Goal: Information Seeking & Learning: Learn about a topic

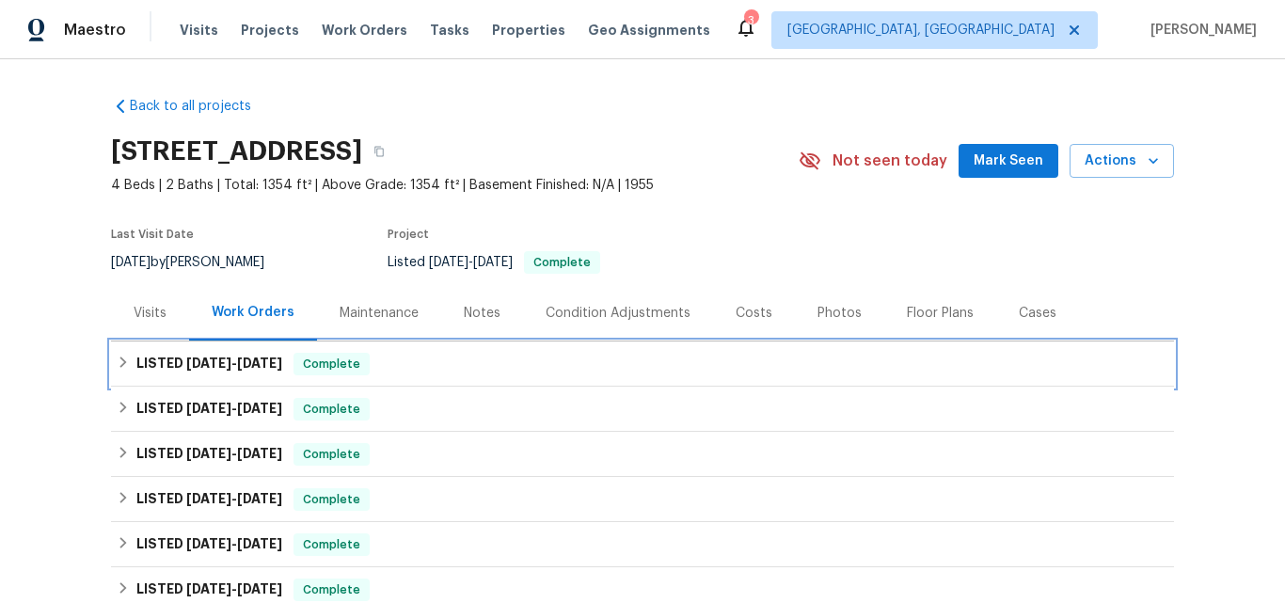
click at [186, 369] on span "[DATE]" at bounding box center [208, 363] width 45 height 13
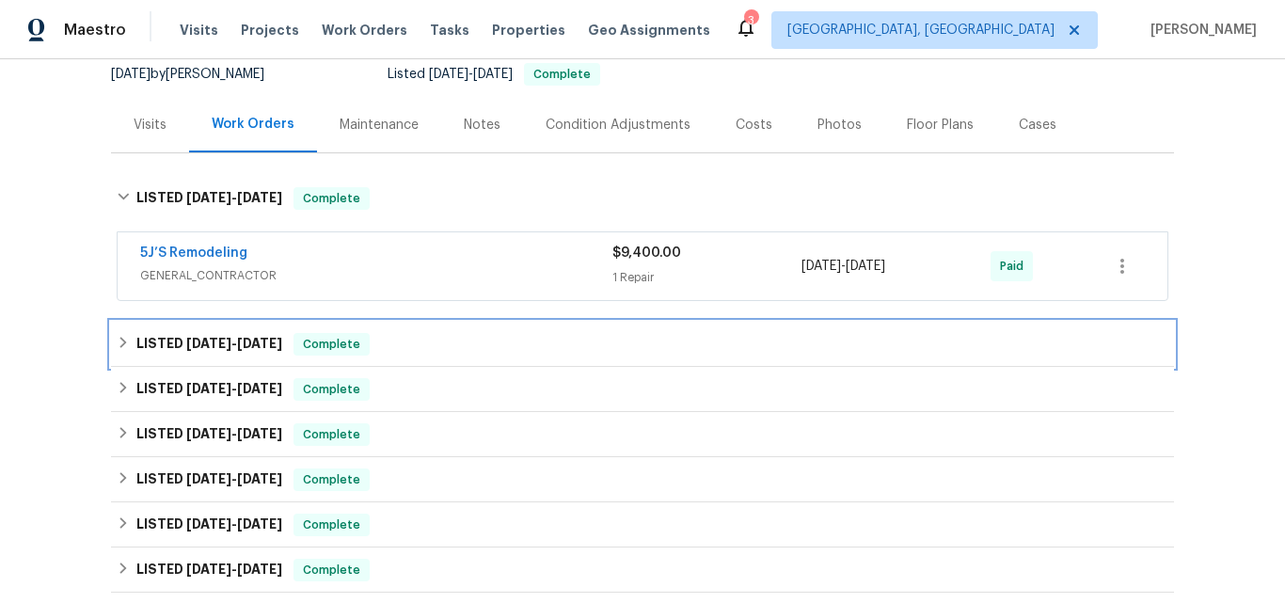
click at [197, 328] on div "LISTED [DATE] - [DATE] Complete" at bounding box center [642, 344] width 1063 height 45
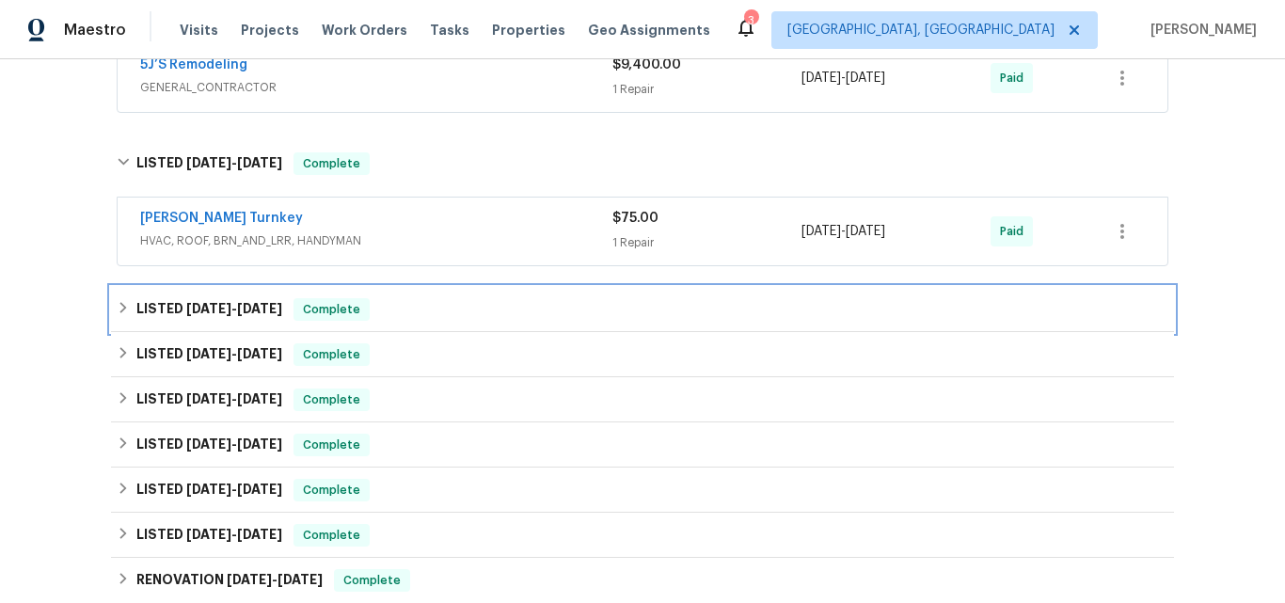
click at [170, 297] on div "LISTED [DATE] - [DATE] Complete" at bounding box center [642, 309] width 1063 height 45
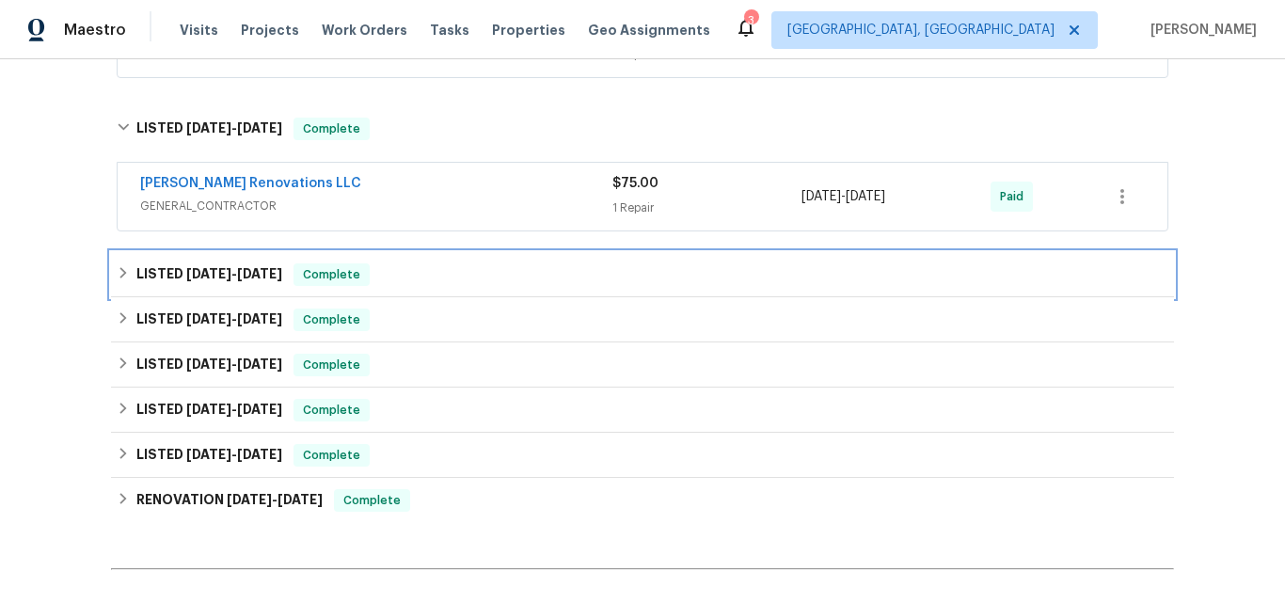
click at [186, 274] on span "[DATE]" at bounding box center [208, 273] width 45 height 13
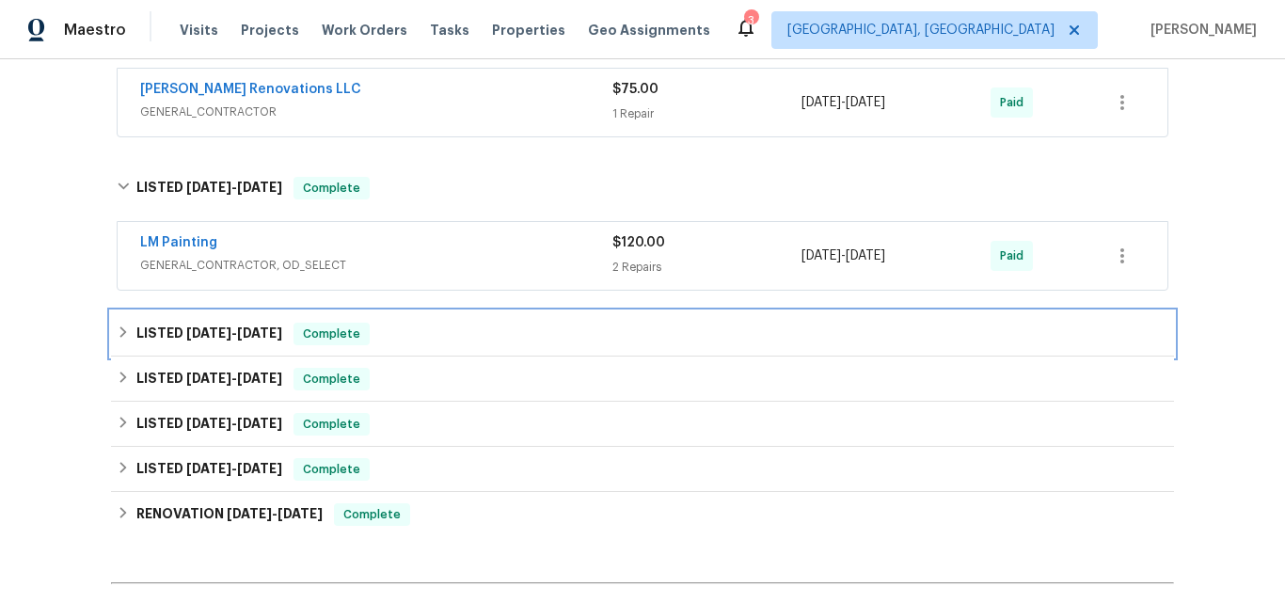
click at [186, 330] on span "[DATE]" at bounding box center [208, 332] width 45 height 13
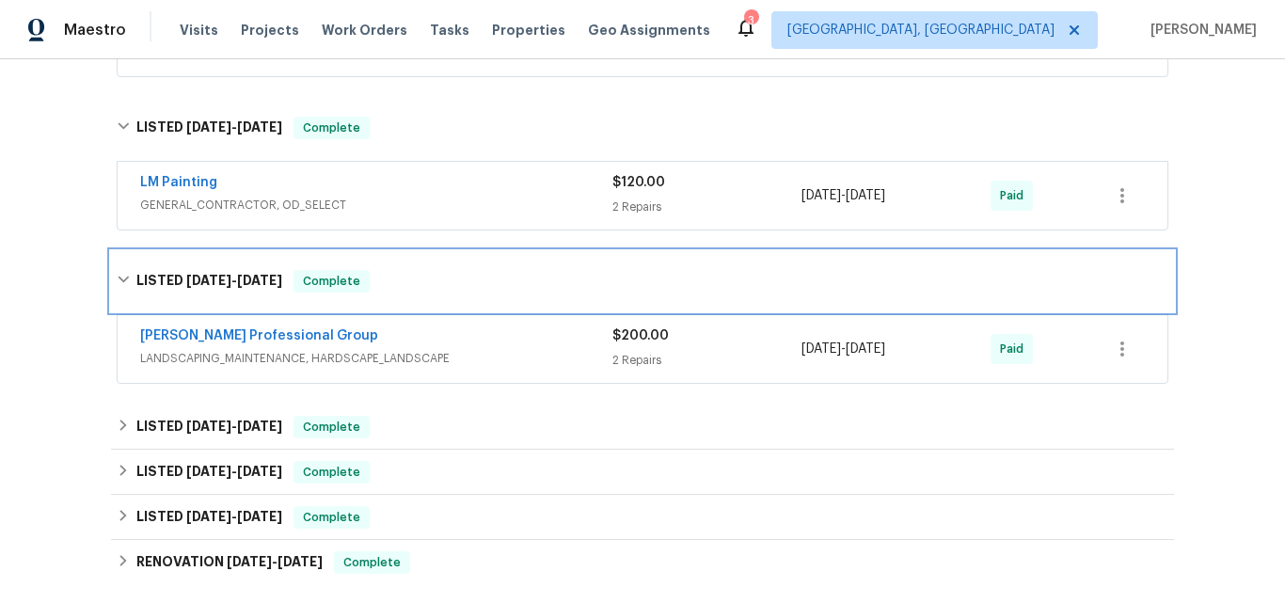
scroll to position [753, 0]
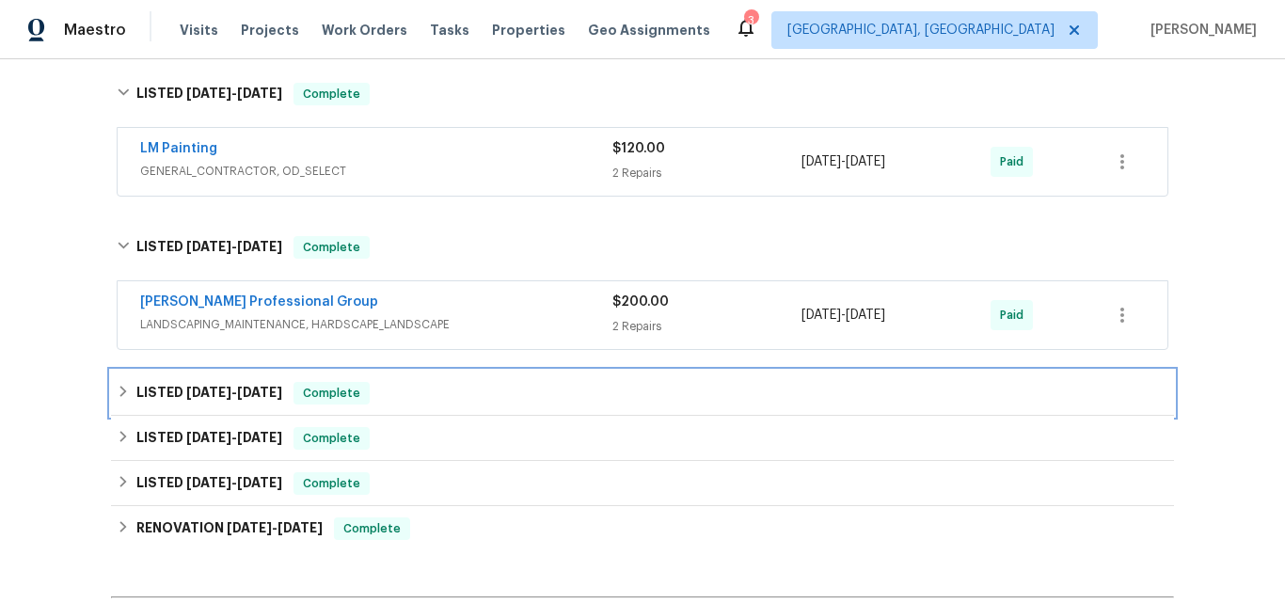
click at [197, 392] on span "[DATE]" at bounding box center [208, 392] width 45 height 13
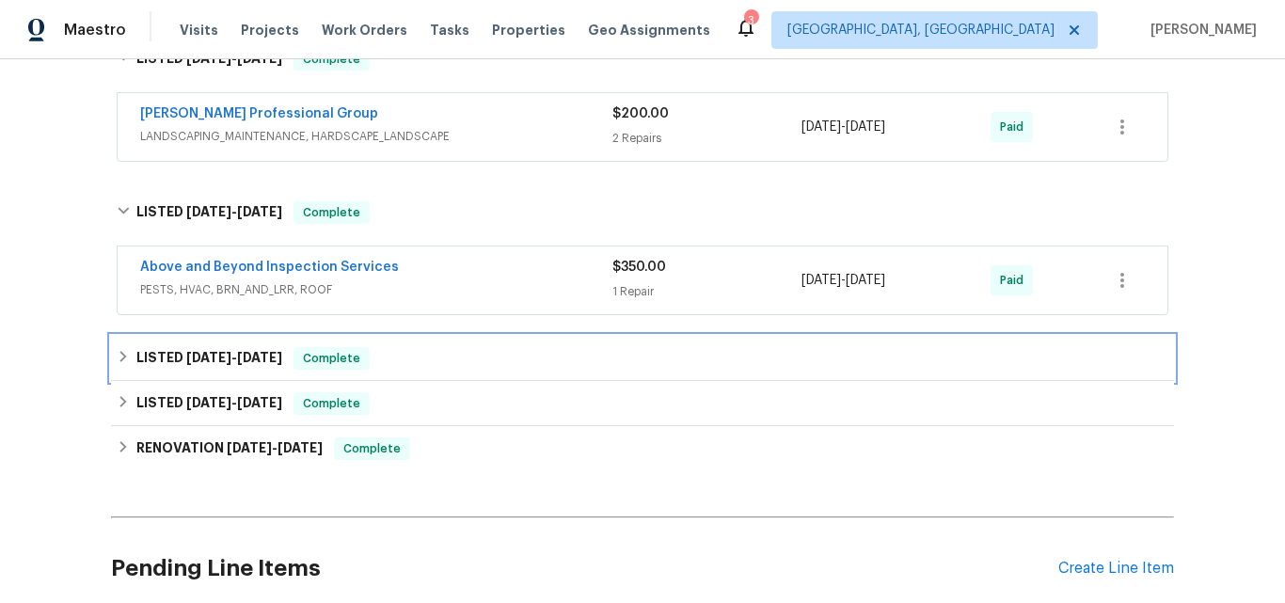
click at [195, 353] on span "[DATE]" at bounding box center [208, 357] width 45 height 13
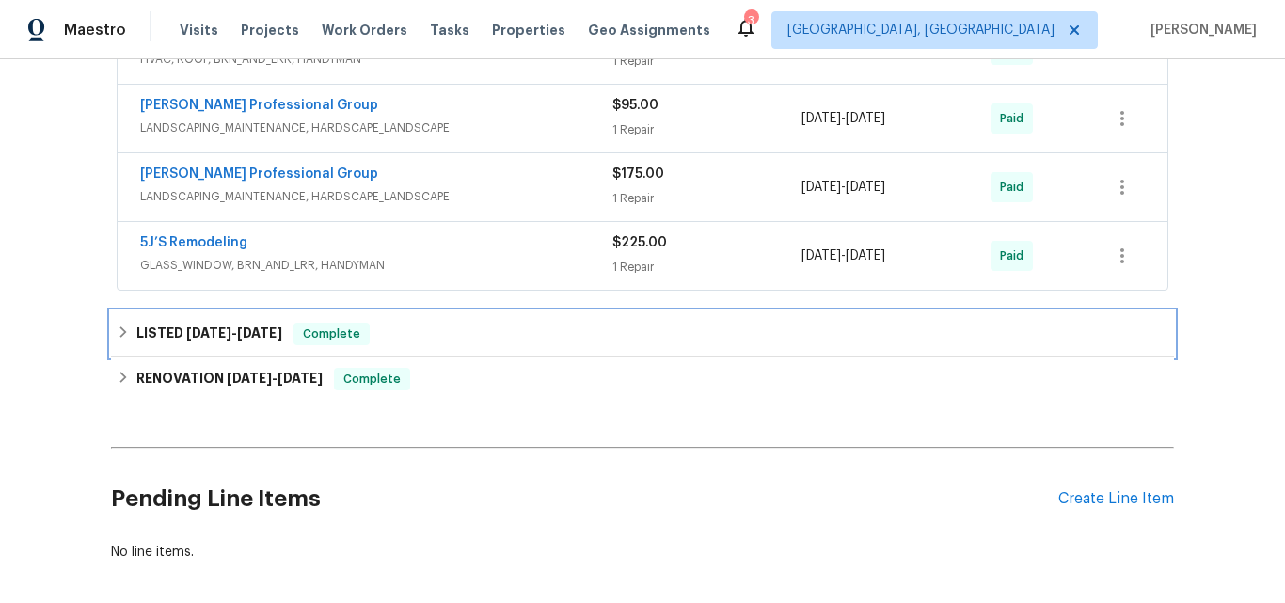
click at [202, 320] on div "LISTED [DATE] - [DATE] Complete" at bounding box center [642, 333] width 1063 height 45
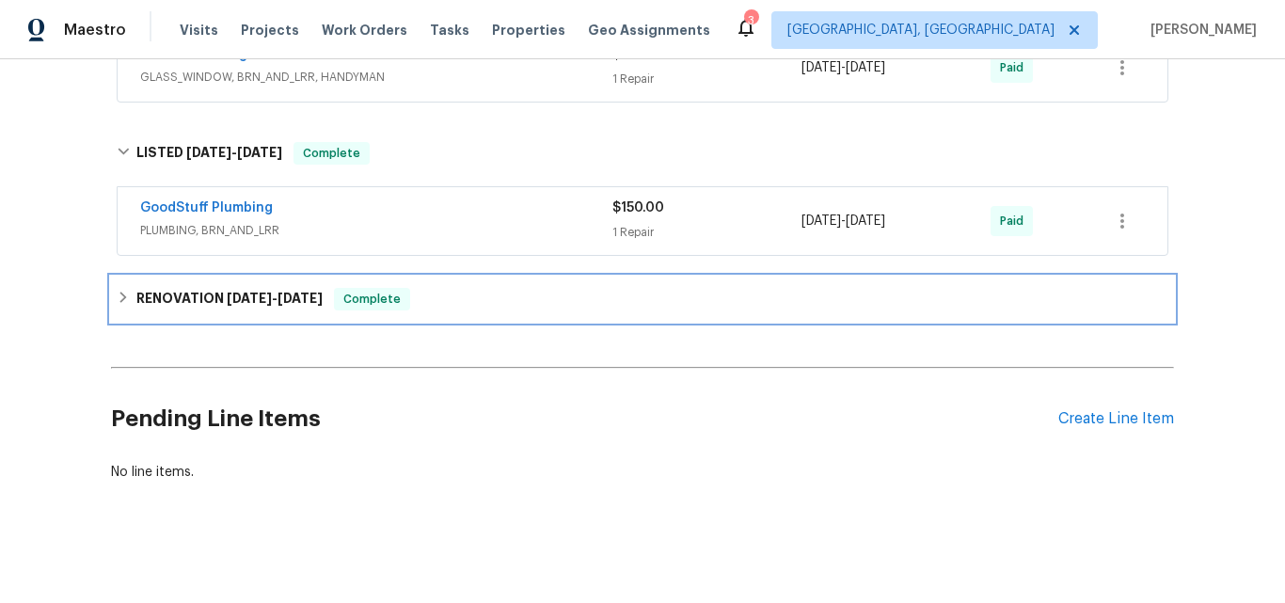
click at [183, 296] on h6 "RENOVATION [DATE] - [DATE]" at bounding box center [229, 299] width 186 height 23
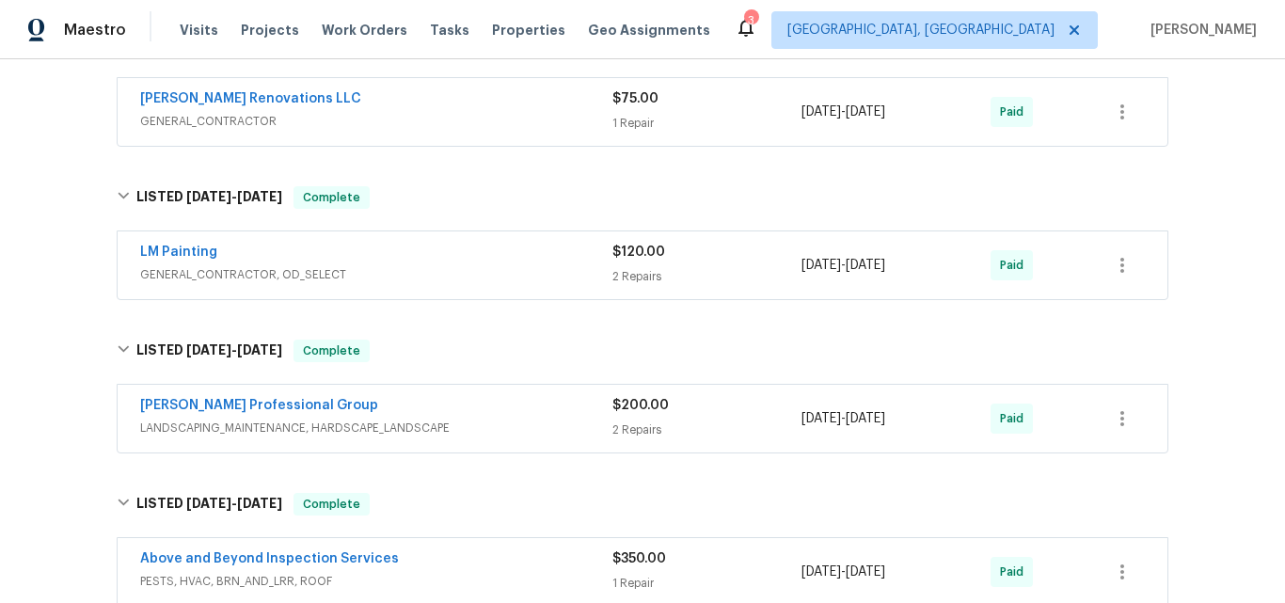
scroll to position [659, 0]
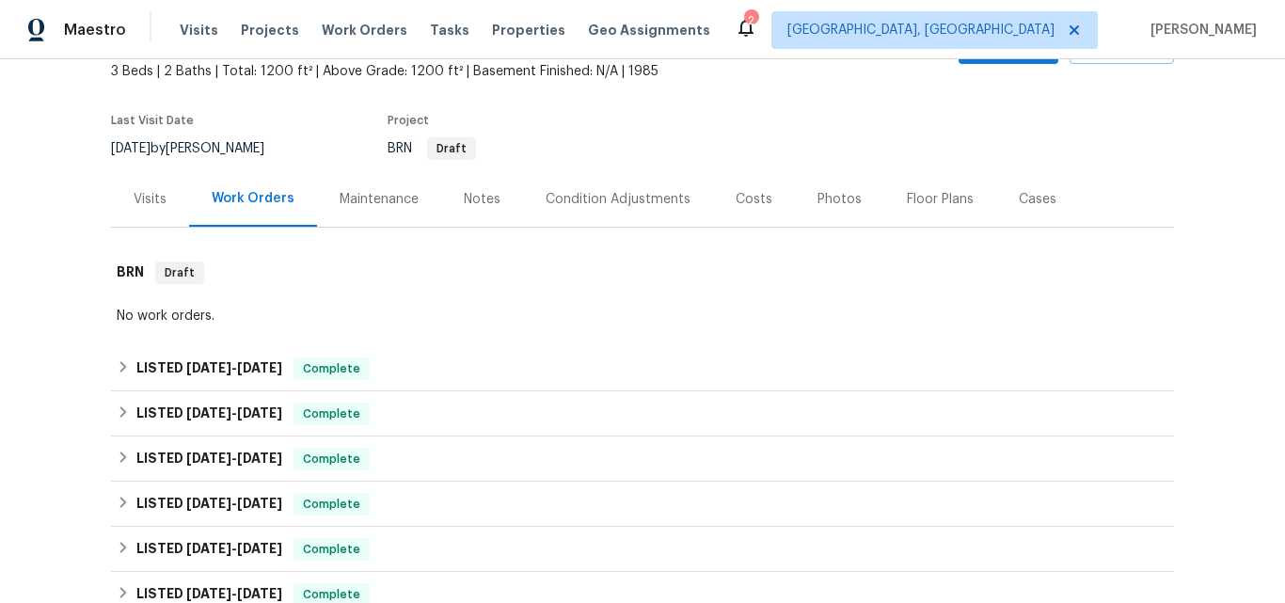
scroll to position [210, 0]
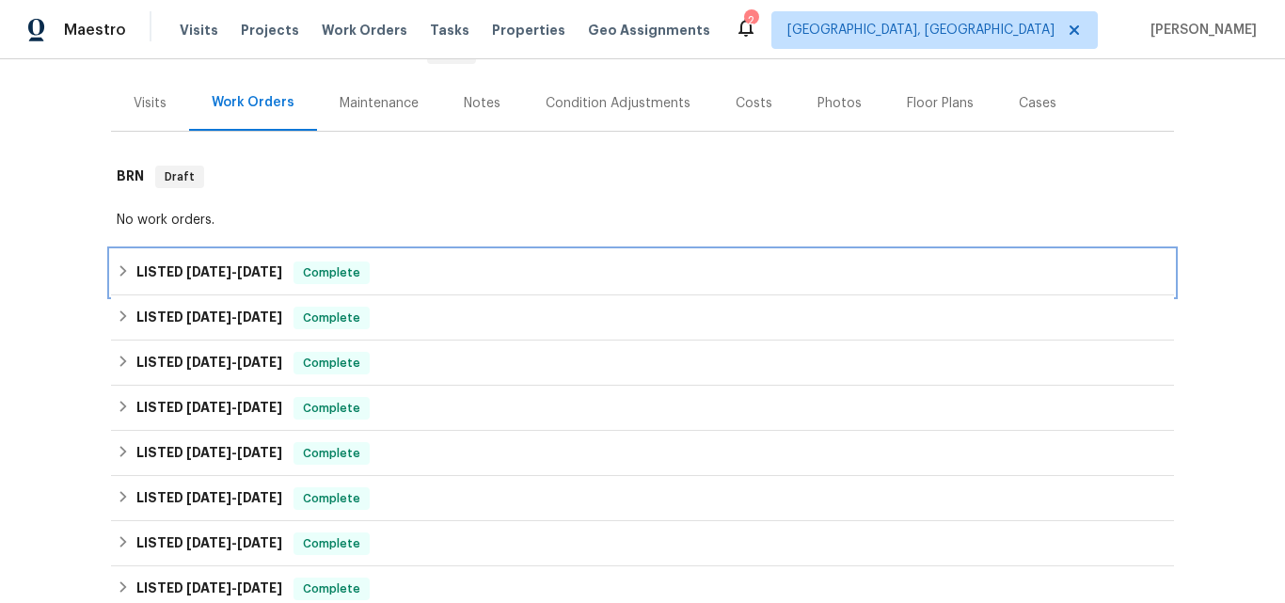
click at [173, 269] on h6 "LISTED 8/22/25 - 8/22/25" at bounding box center [209, 273] width 146 height 23
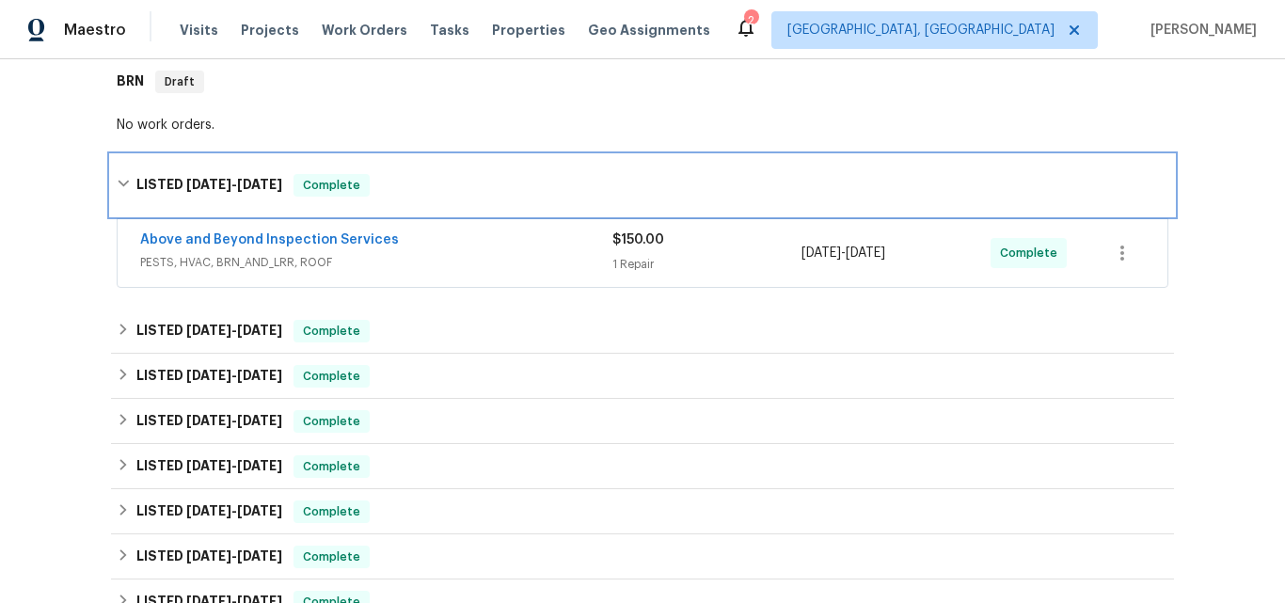
scroll to position [398, 0]
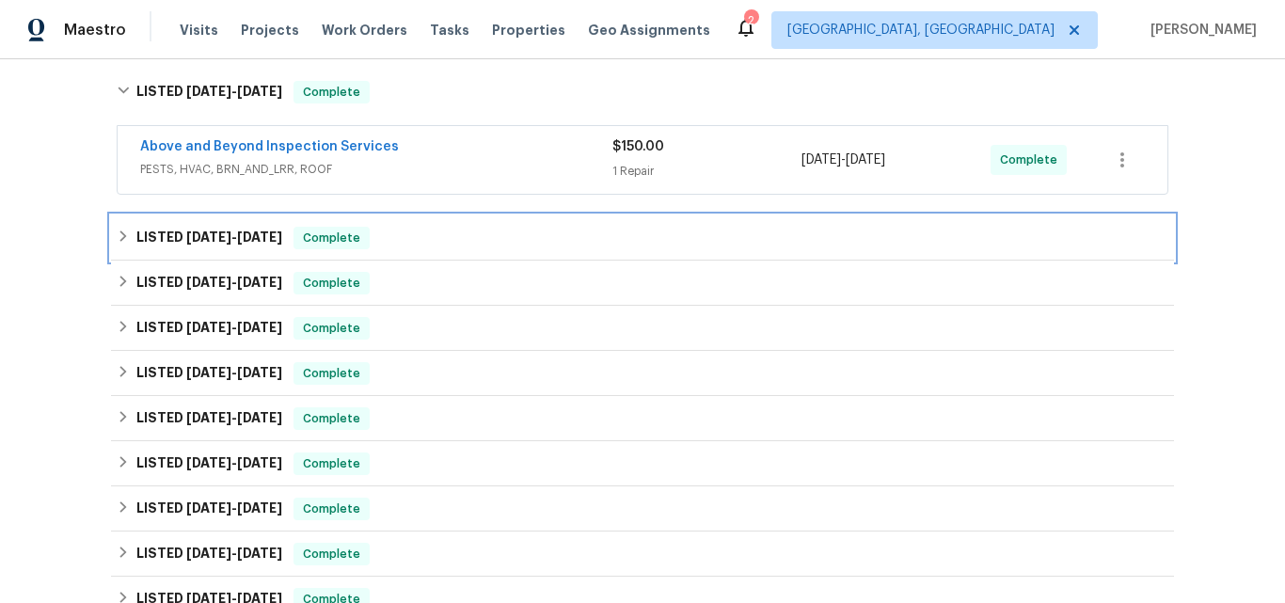
click at [189, 239] on span "8/20/25" at bounding box center [208, 237] width 45 height 13
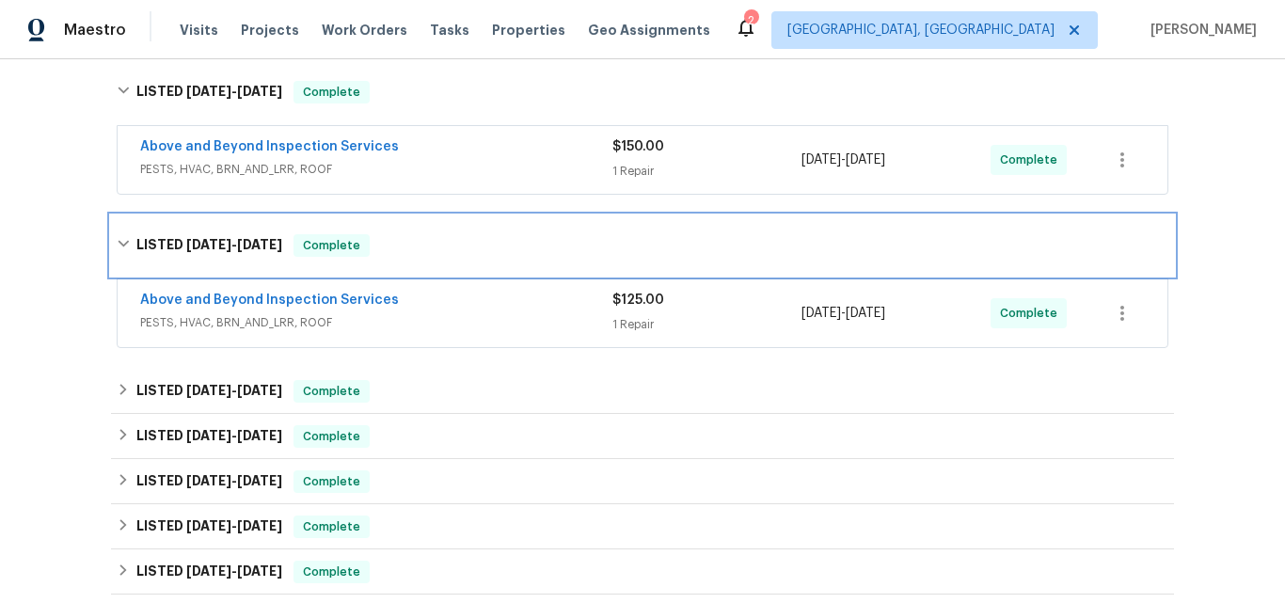
scroll to position [492, 0]
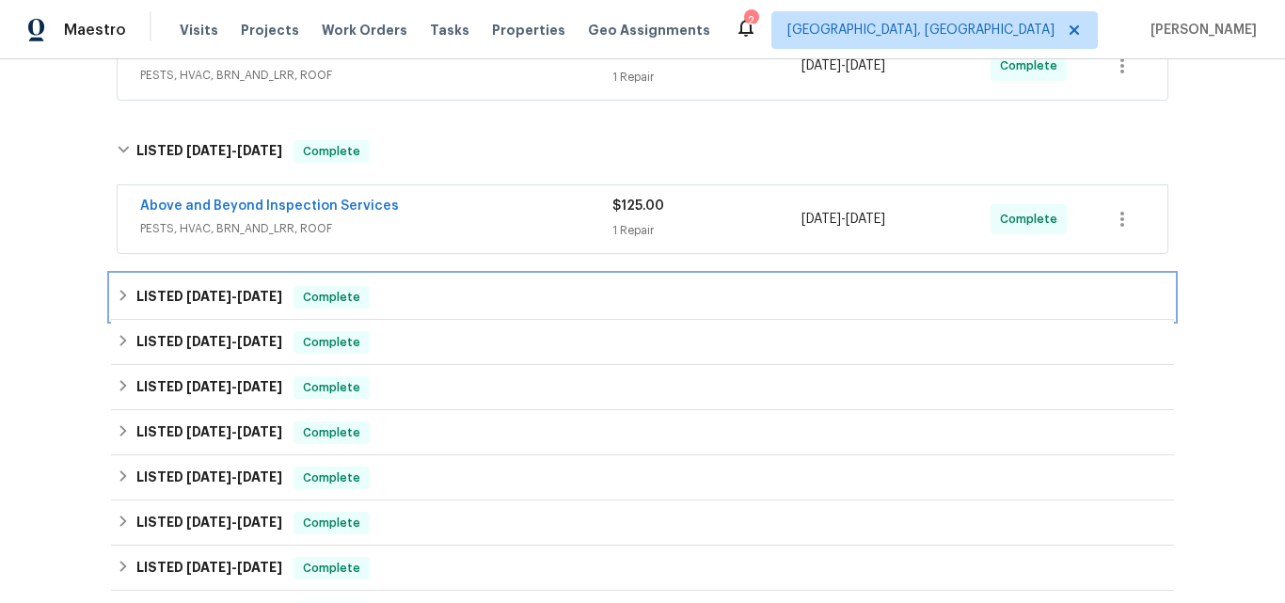
click at [186, 290] on span "[DATE]" at bounding box center [208, 296] width 45 height 13
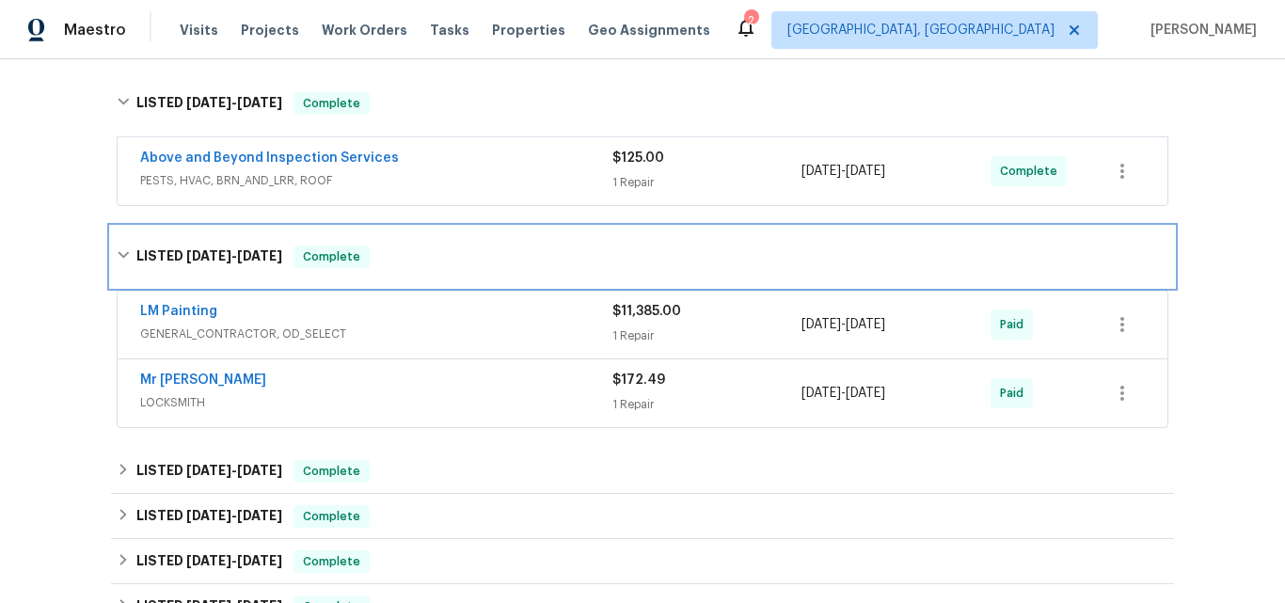
scroll to position [586, 0]
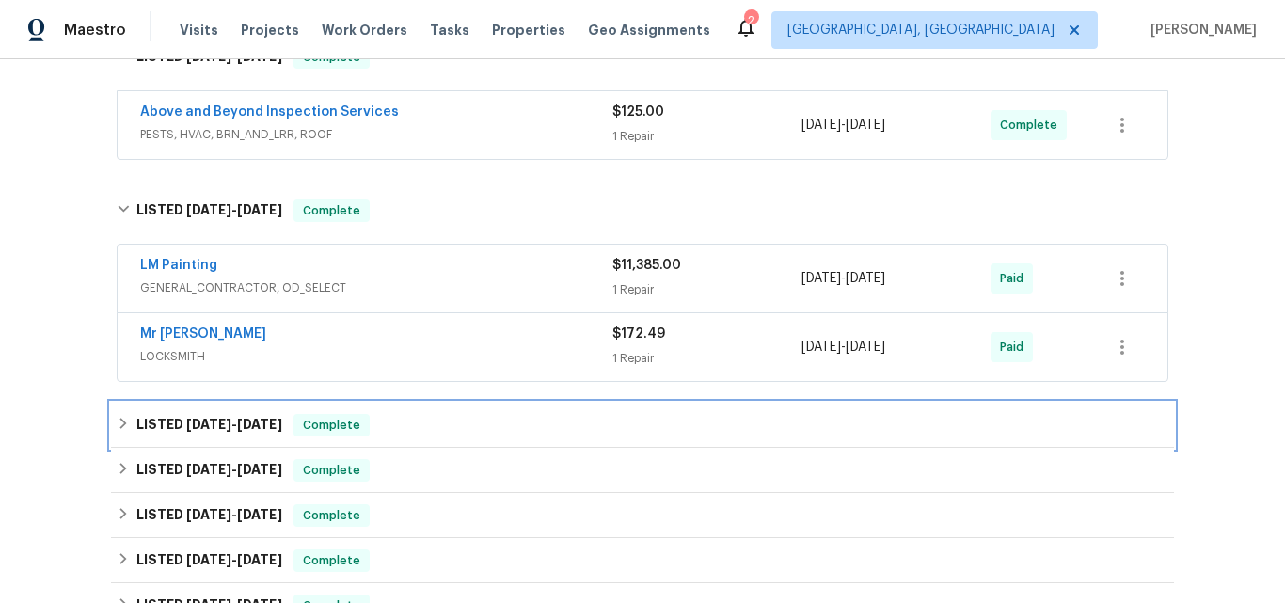
drag, startPoint x: 180, startPoint y: 423, endPoint x: 213, endPoint y: 346, distance: 83.9
click at [186, 424] on span "6/24/25" at bounding box center [208, 424] width 45 height 13
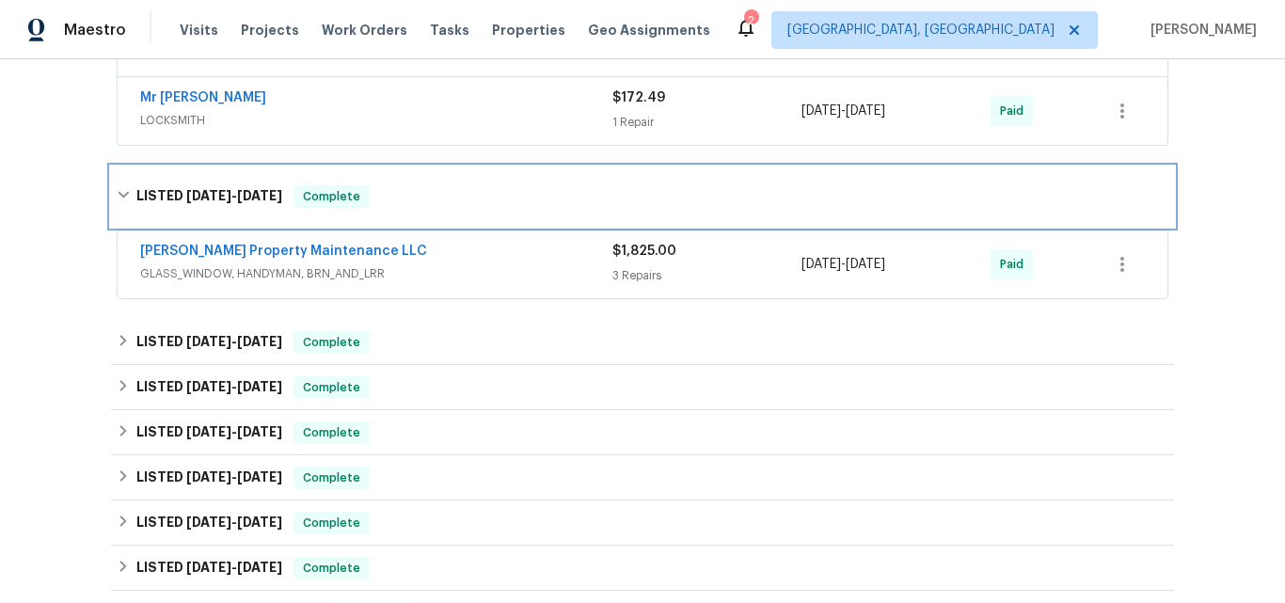
scroll to position [868, 0]
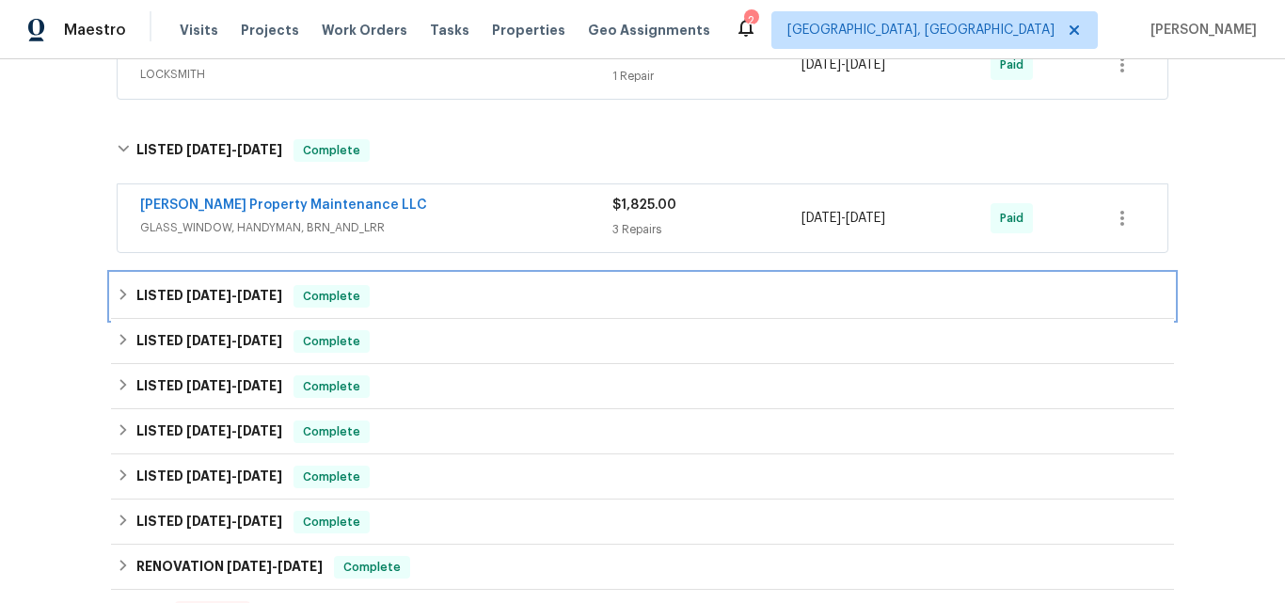
click at [169, 297] on h6 "LISTED 4/29/25 - 5/7/25" at bounding box center [209, 296] width 146 height 23
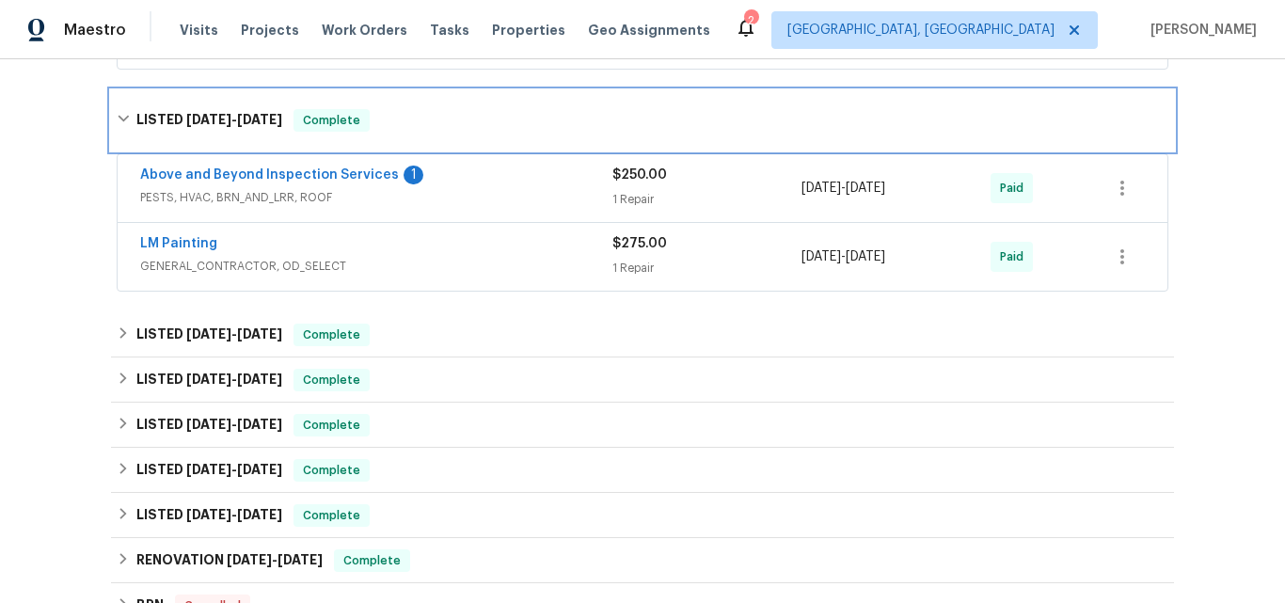
scroll to position [1057, 0]
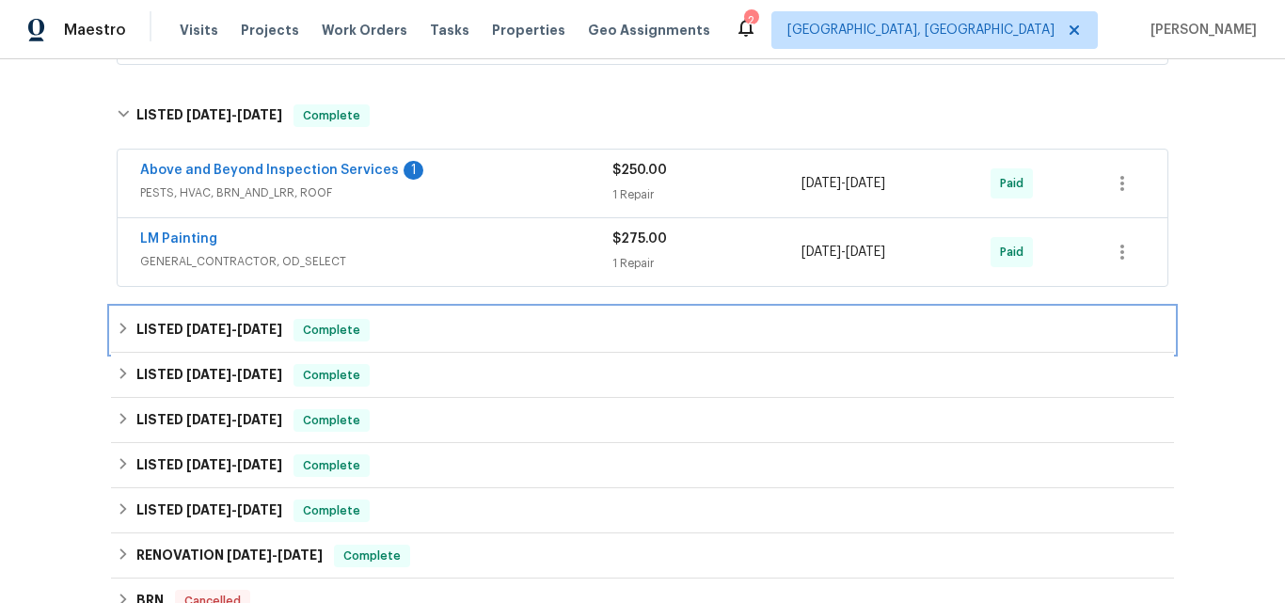
click at [165, 329] on h6 "LISTED 2/27/25 - 3/3/25" at bounding box center [209, 330] width 146 height 23
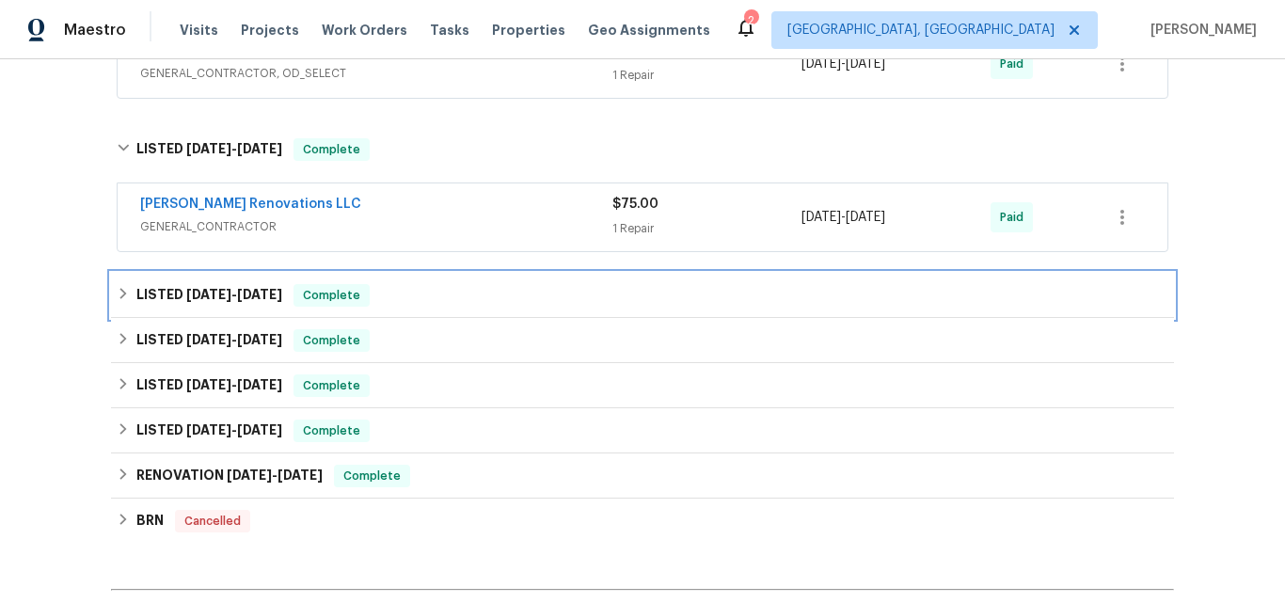
click at [169, 294] on h6 "LISTED 10/3/24 - 1/6/25" at bounding box center [209, 295] width 146 height 23
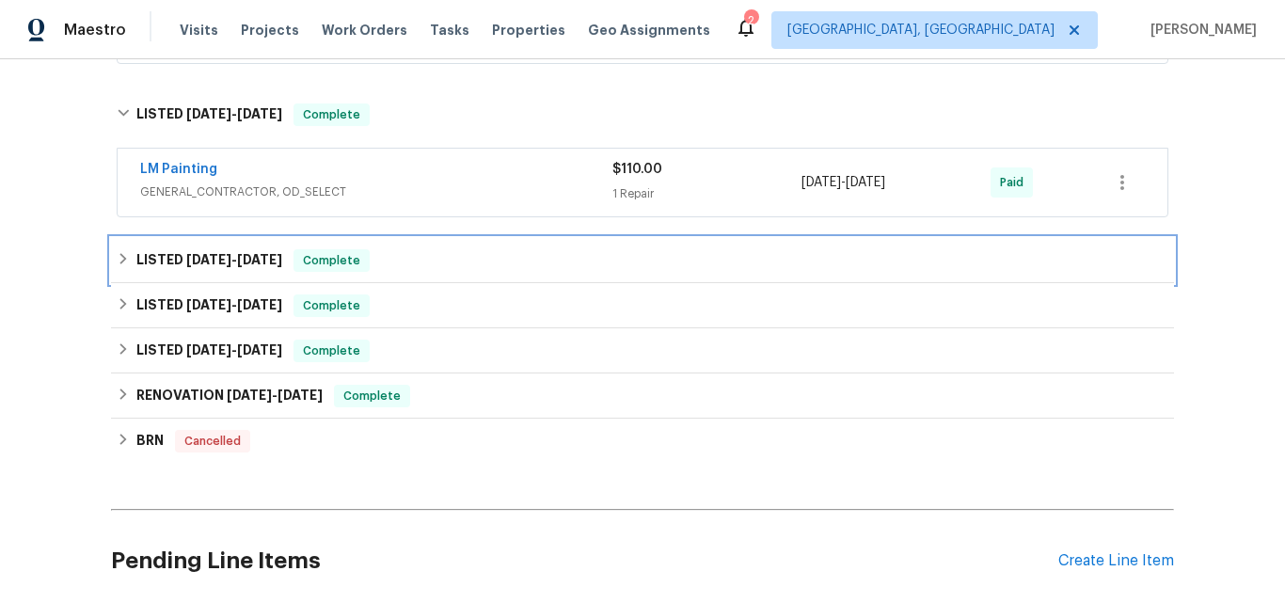
click at [169, 265] on h6 "LISTED 9/24/24 - 9/30/24" at bounding box center [209, 260] width 146 height 23
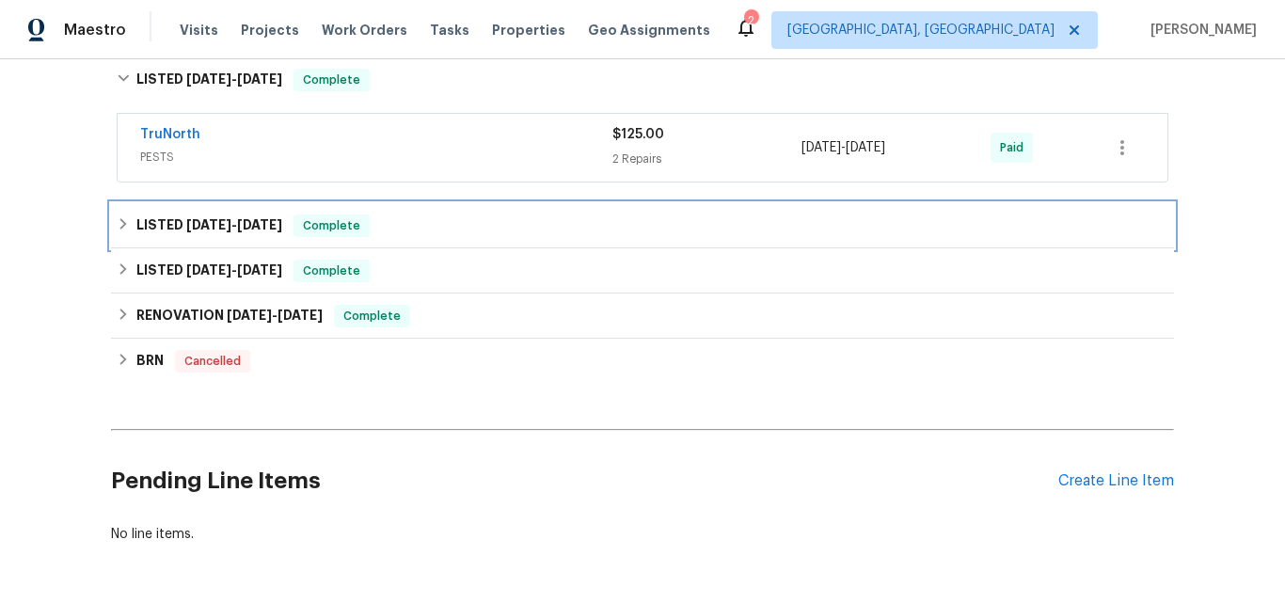
click at [160, 236] on h6 "LISTED 7/9/24 - 7/15/24" at bounding box center [209, 226] width 146 height 23
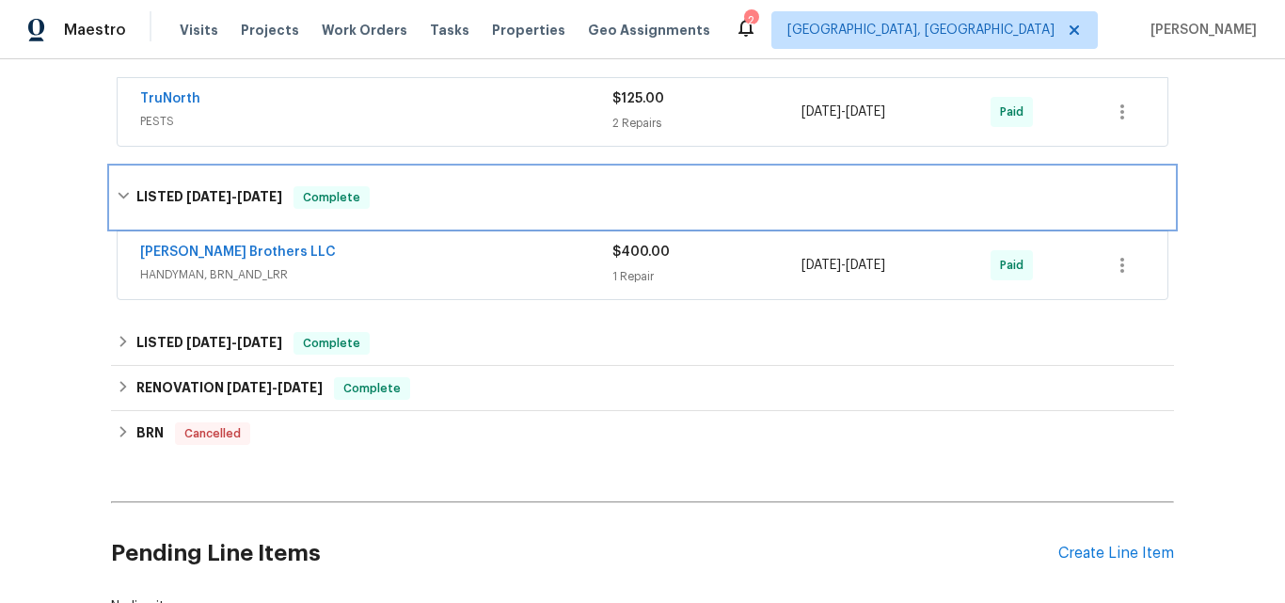
scroll to position [1715, 0]
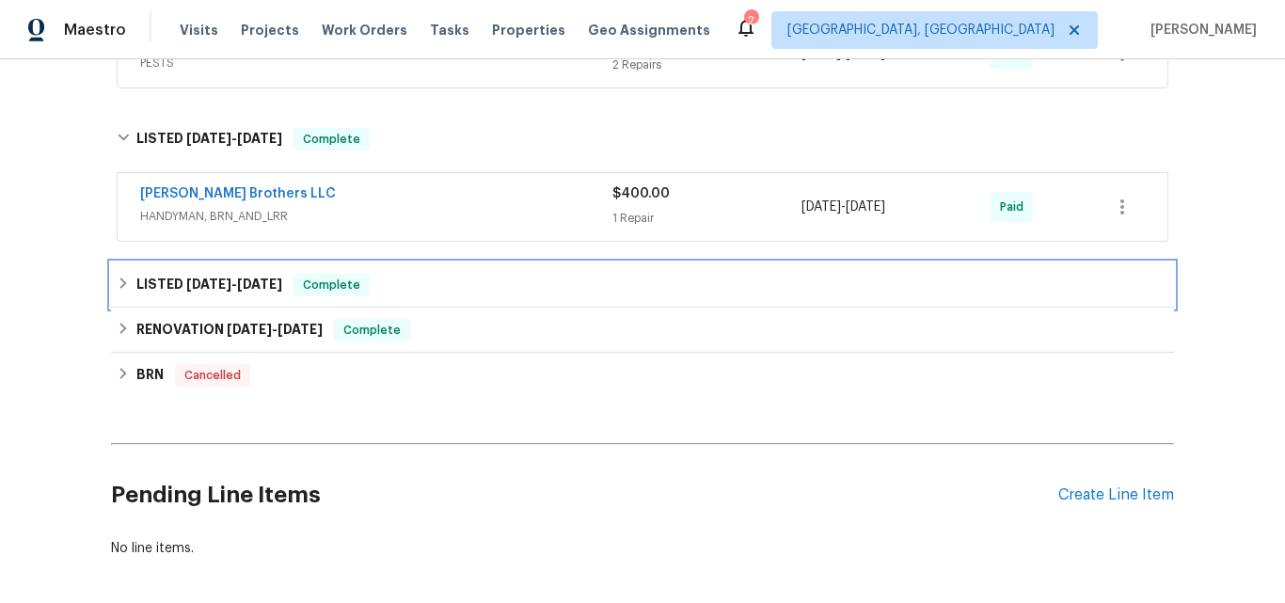
click at [157, 287] on h6 "LISTED 6/3/24 - 6/9/24" at bounding box center [209, 285] width 146 height 23
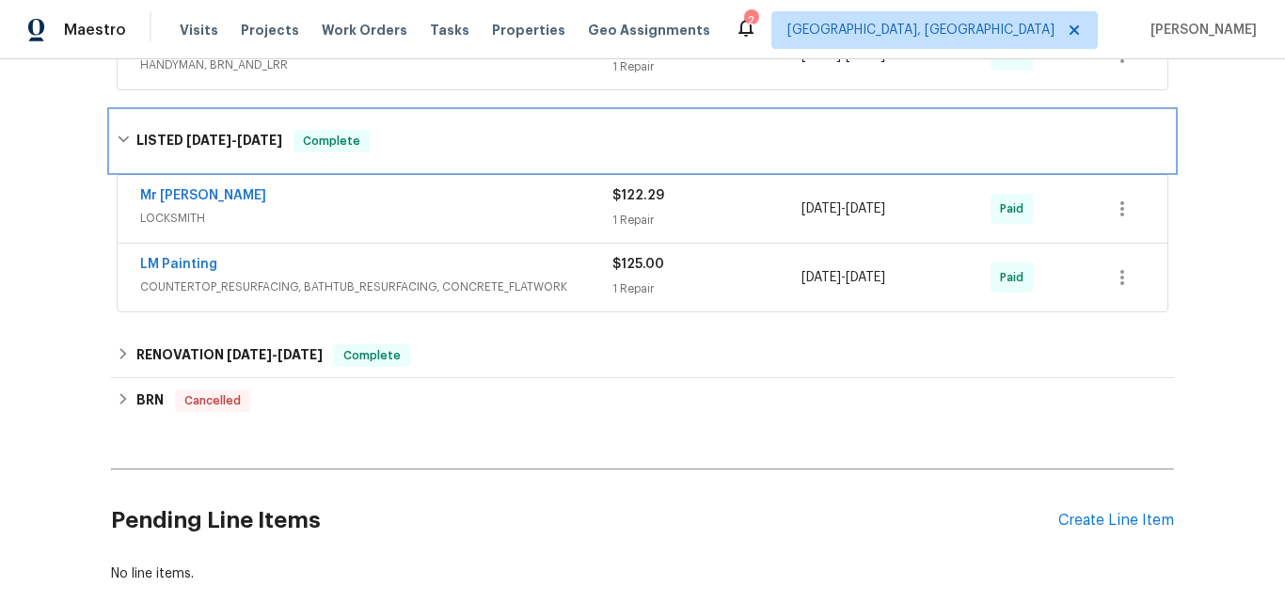
scroll to position [1903, 0]
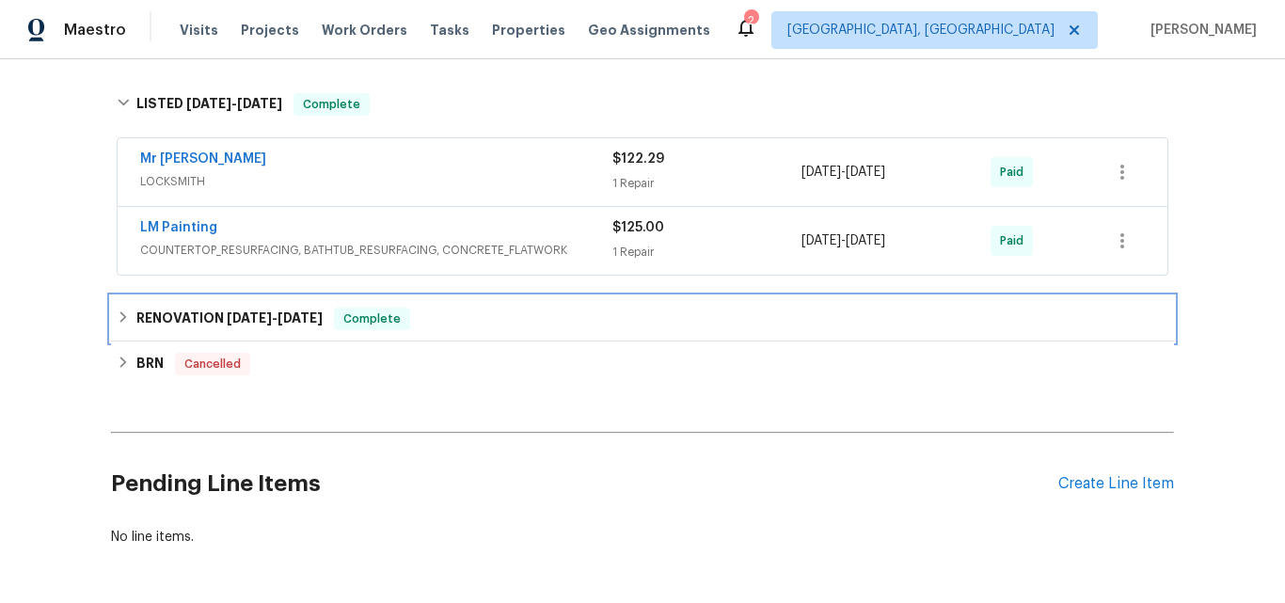
click at [171, 316] on h6 "RENOVATION 4/24/24 - 5/13/24" at bounding box center [229, 319] width 186 height 23
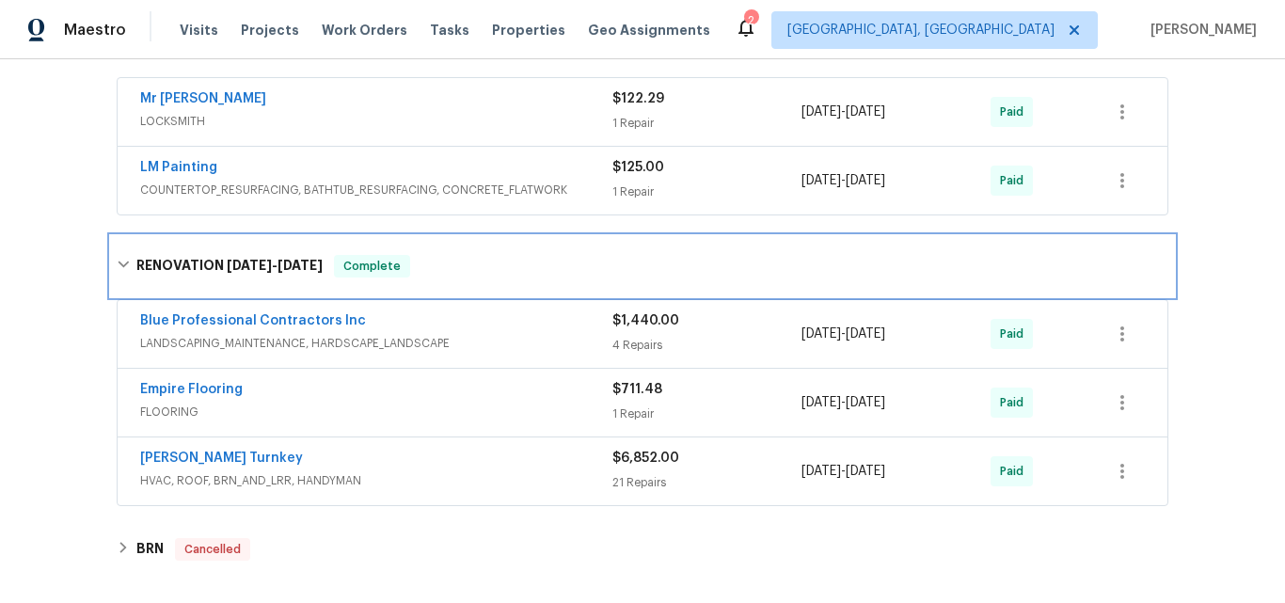
scroll to position [1997, 0]
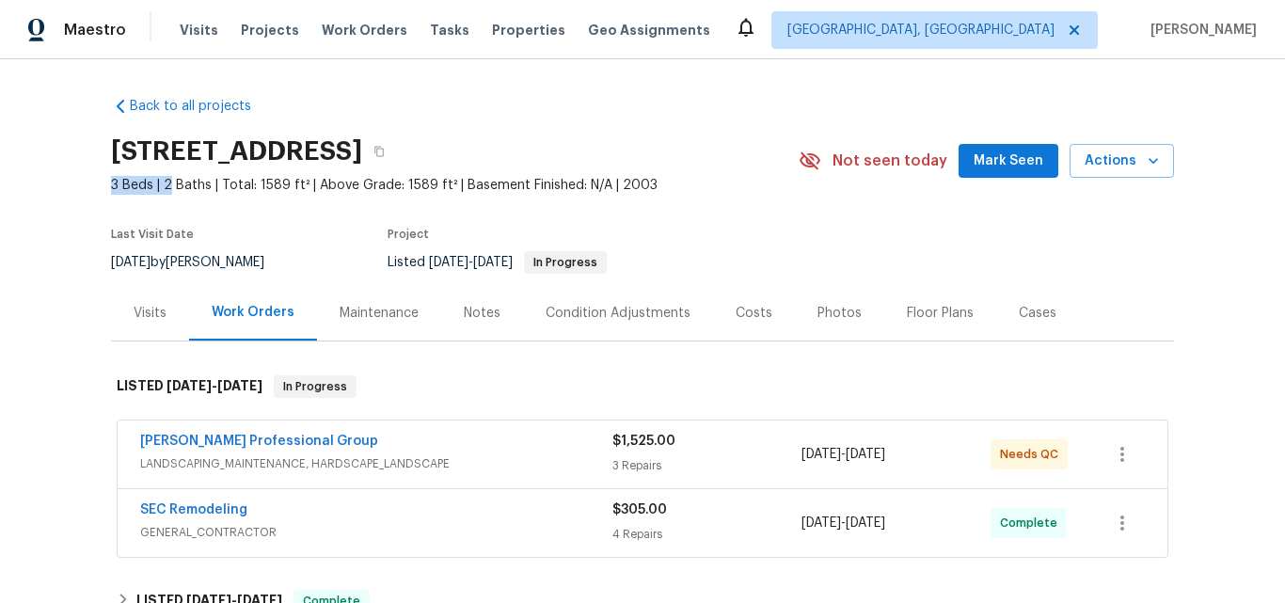
drag, startPoint x: 164, startPoint y: 185, endPoint x: 78, endPoint y: 177, distance: 86.0
click at [78, 177] on div "Back to all projects [STREET_ADDRESS] 3 Beds | 2 Baths | Total: 1589 ft² | Abov…" at bounding box center [642, 331] width 1285 height 544
